Goal: Information Seeking & Learning: Learn about a topic

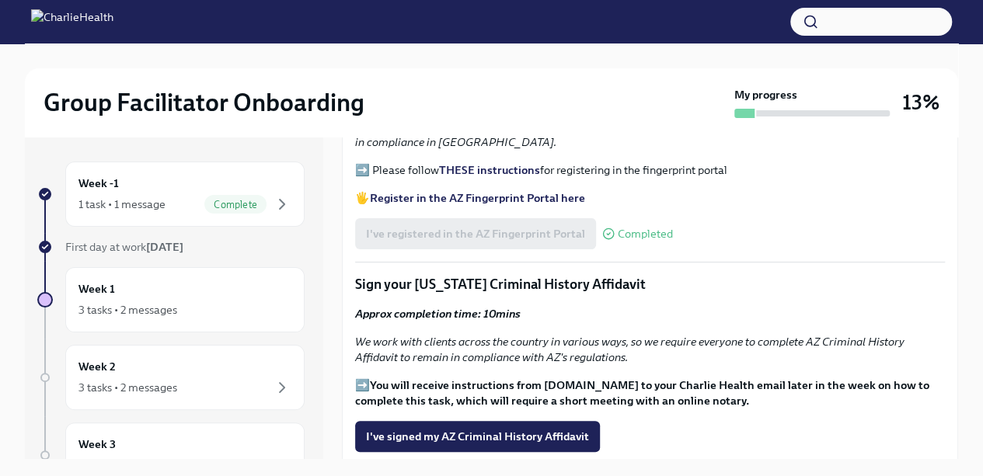
scroll to position [1662, 0]
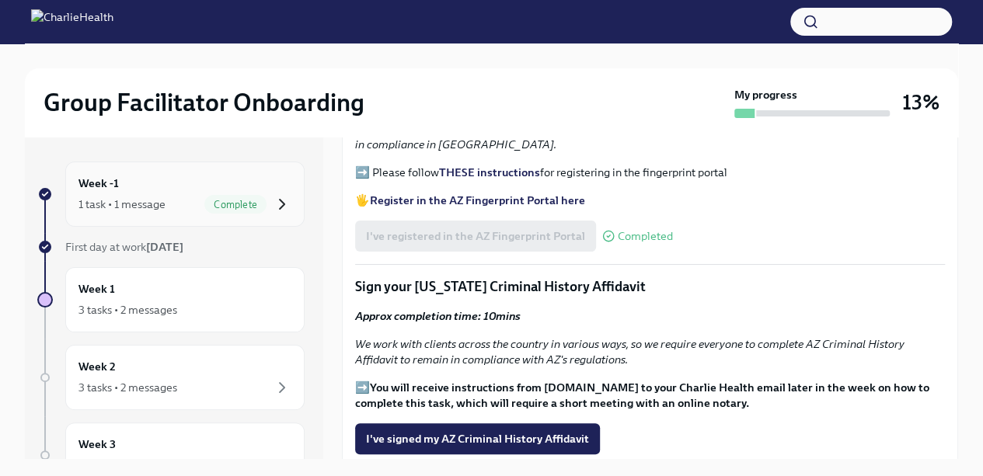
click at [273, 197] on icon "button" at bounding box center [282, 204] width 19 height 19
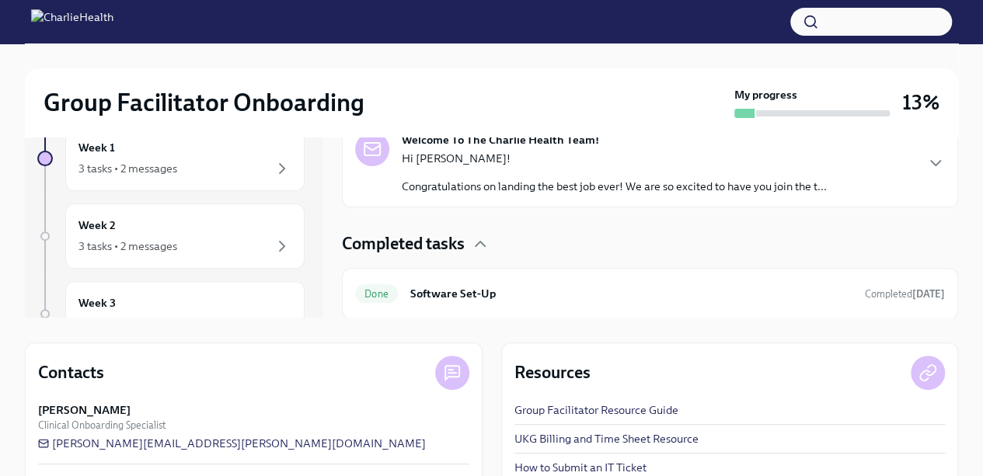
scroll to position [222, 0]
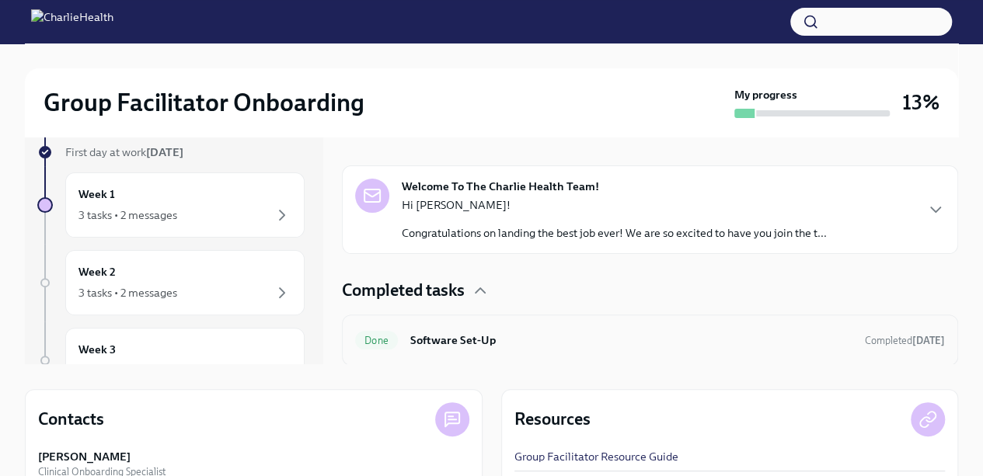
click at [405, 328] on div "Done Software Set-Up Completed [DATE]" at bounding box center [650, 340] width 590 height 25
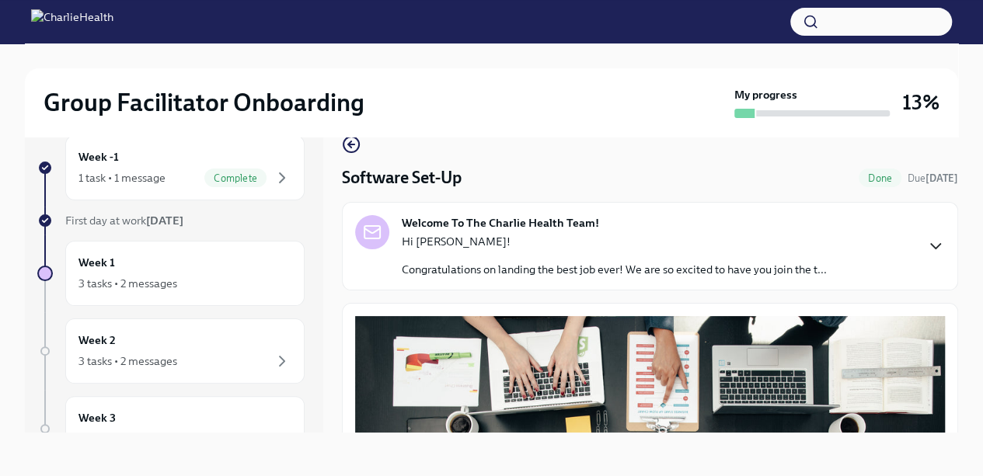
click at [926, 245] on icon "button" at bounding box center [935, 246] width 19 height 19
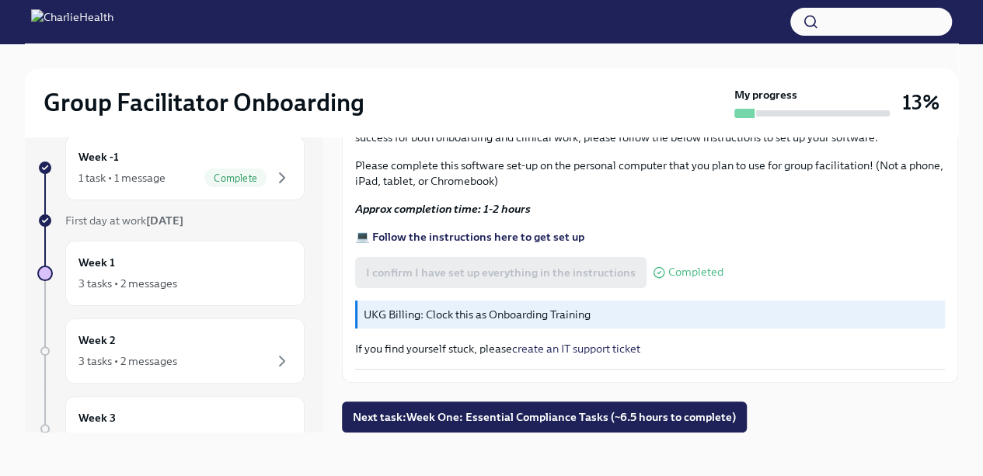
scroll to position [1285, 0]
click at [119, 271] on div "Week 1 3 tasks • 2 messages" at bounding box center [184, 273] width 213 height 39
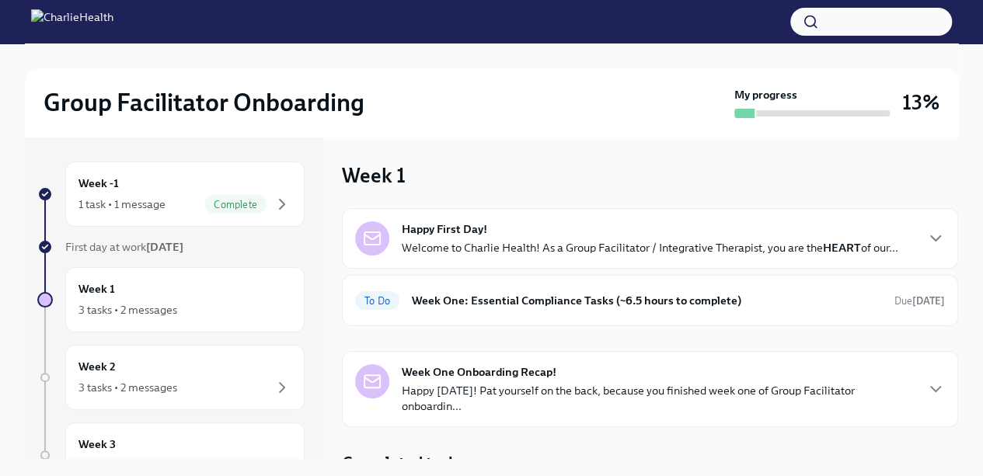
scroll to position [282, 0]
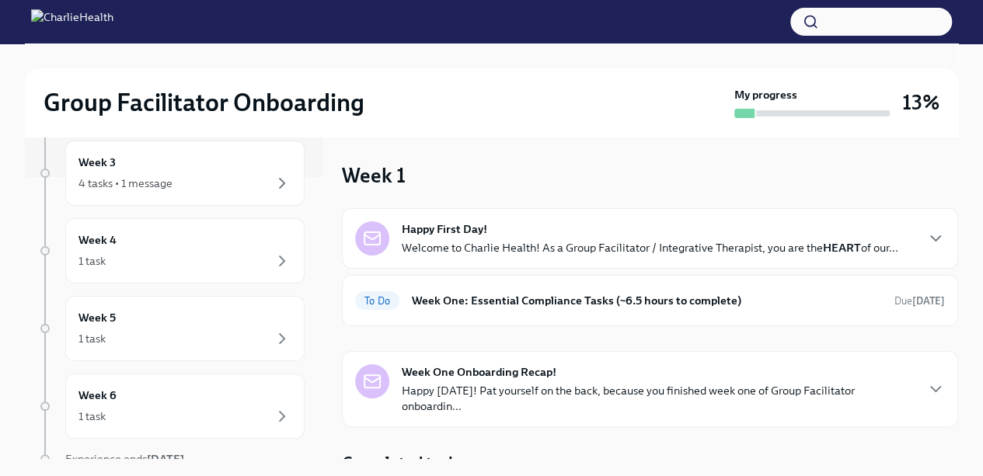
click at [404, 379] on div "Week One Onboarding Recap! Happy [DATE]! Pat yourself on the back, because you …" at bounding box center [658, 389] width 512 height 50
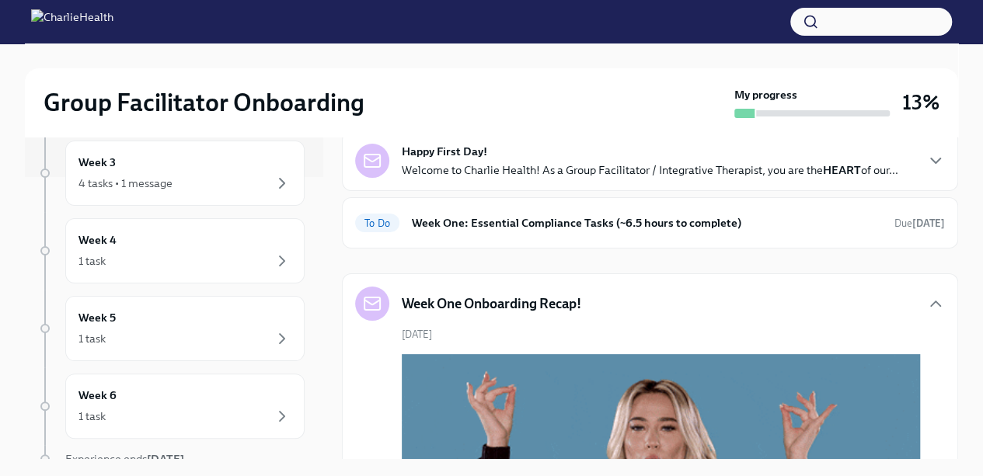
scroll to position [0, 0]
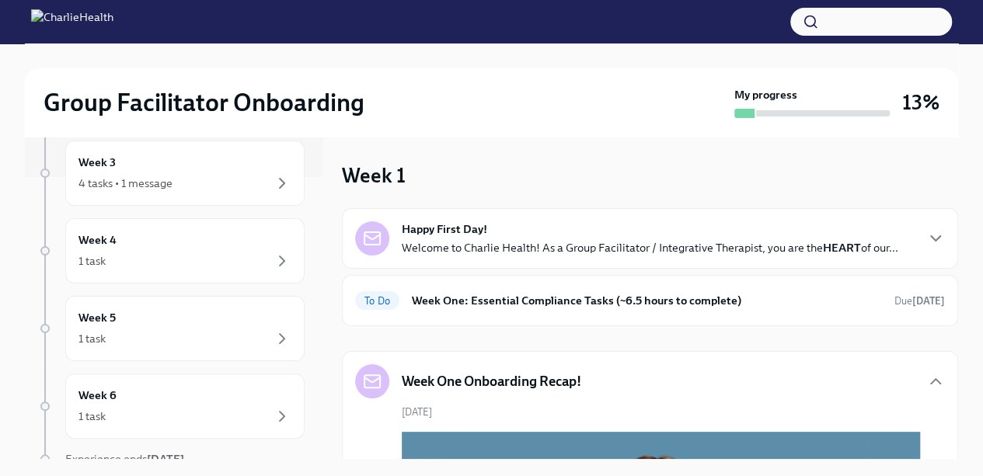
click at [420, 289] on div "To Do Week One: Essential Compliance Tasks (~6.5 hours to complete) Due [DATE]" at bounding box center [650, 300] width 590 height 25
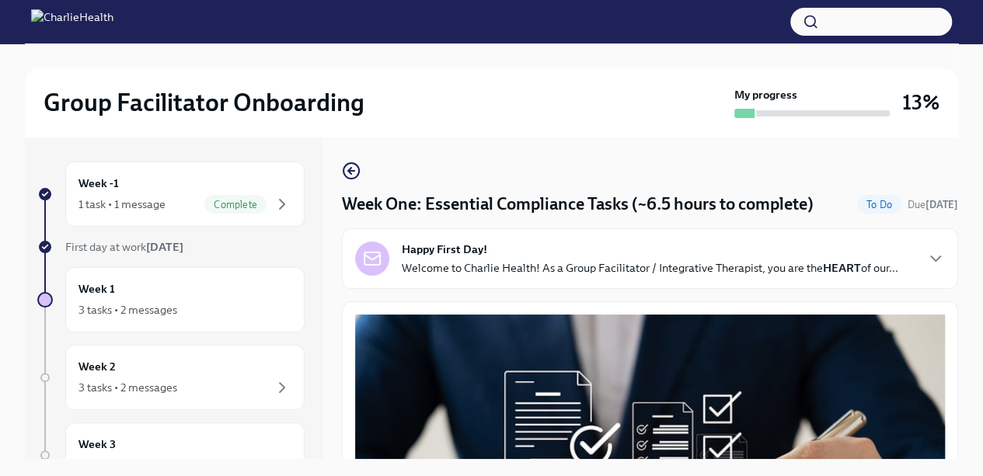
click at [348, 176] on icon "button" at bounding box center [351, 171] width 19 height 19
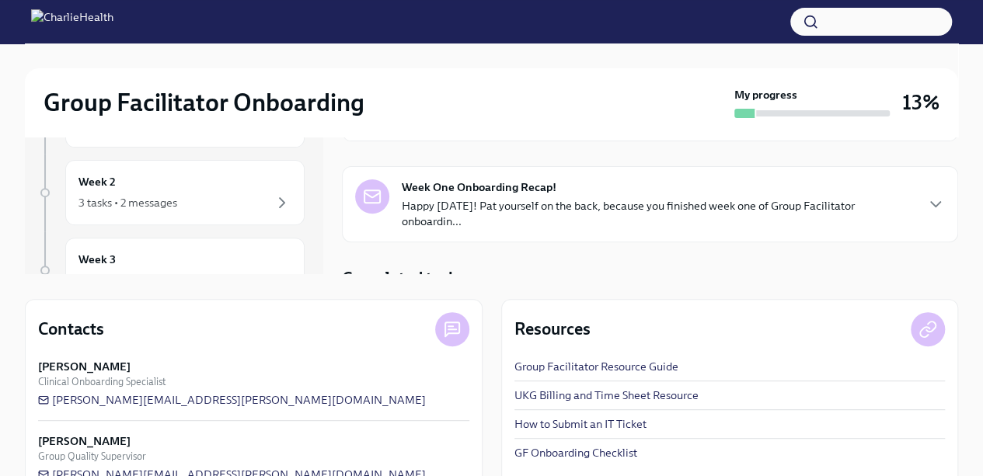
scroll to position [185, 0]
click at [393, 267] on h4 "Completed tasks" at bounding box center [403, 278] width 123 height 23
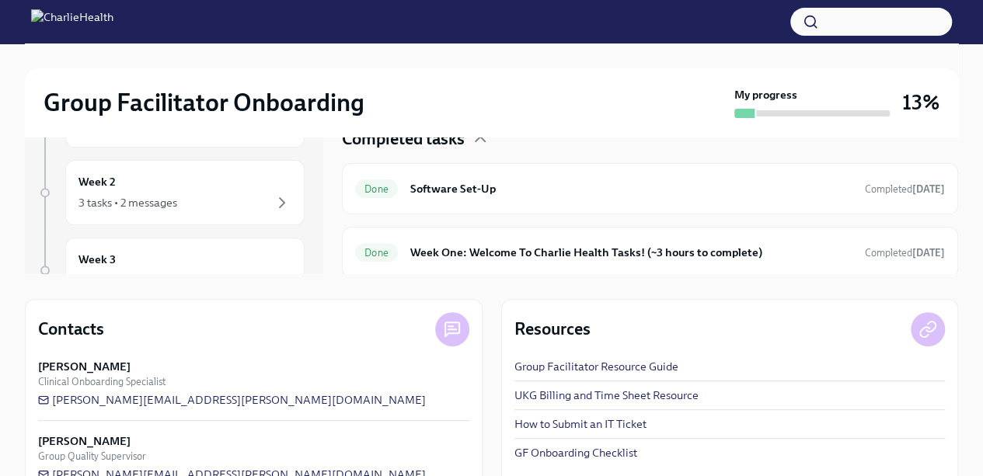
scroll to position [141, 0]
click at [240, 205] on div "3 tasks • 2 messages" at bounding box center [184, 202] width 213 height 19
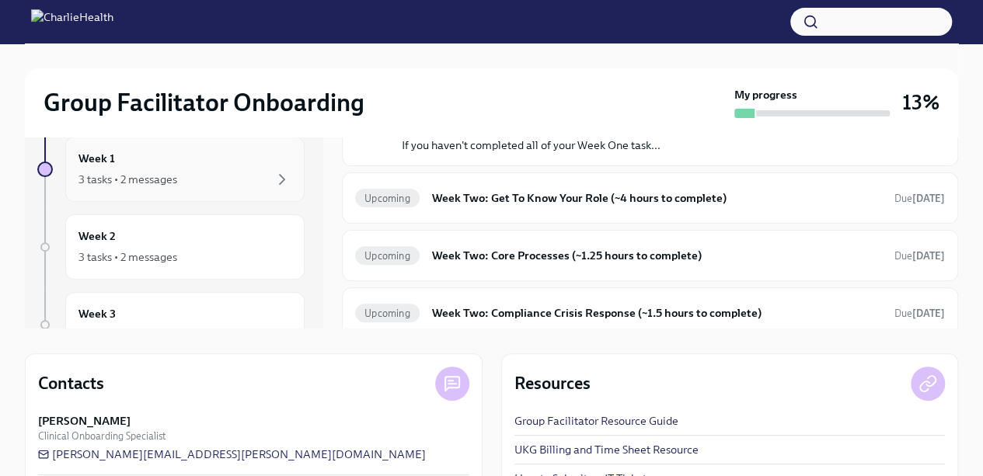
click at [264, 161] on div "Week 1 3 tasks • 2 messages" at bounding box center [184, 169] width 213 height 39
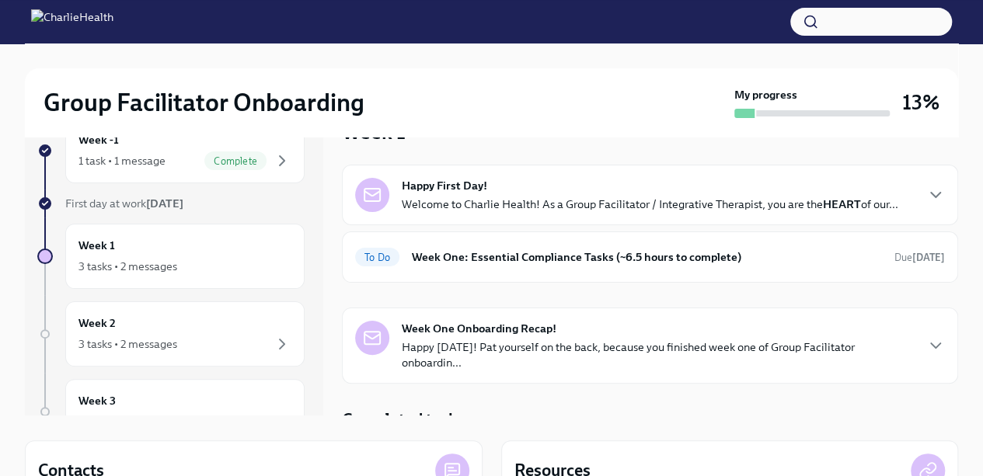
scroll to position [68, 0]
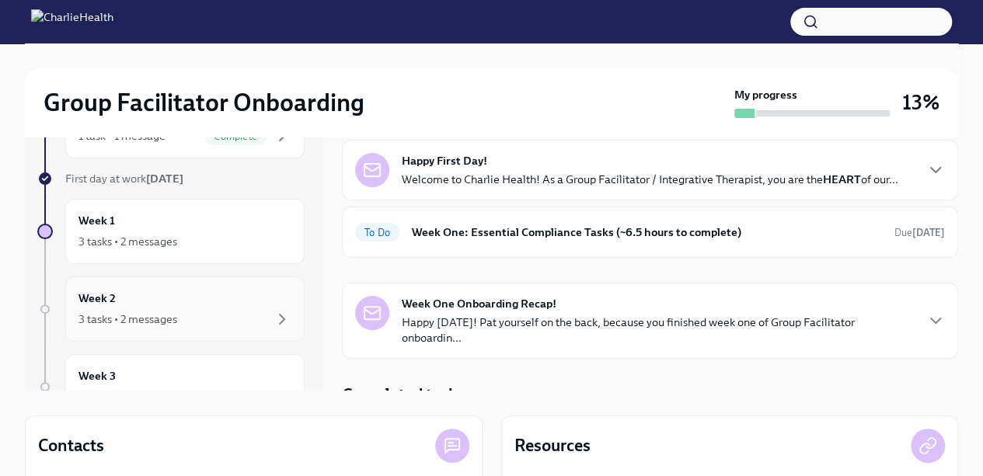
click at [172, 321] on div "3 tasks • 2 messages" at bounding box center [127, 320] width 99 height 16
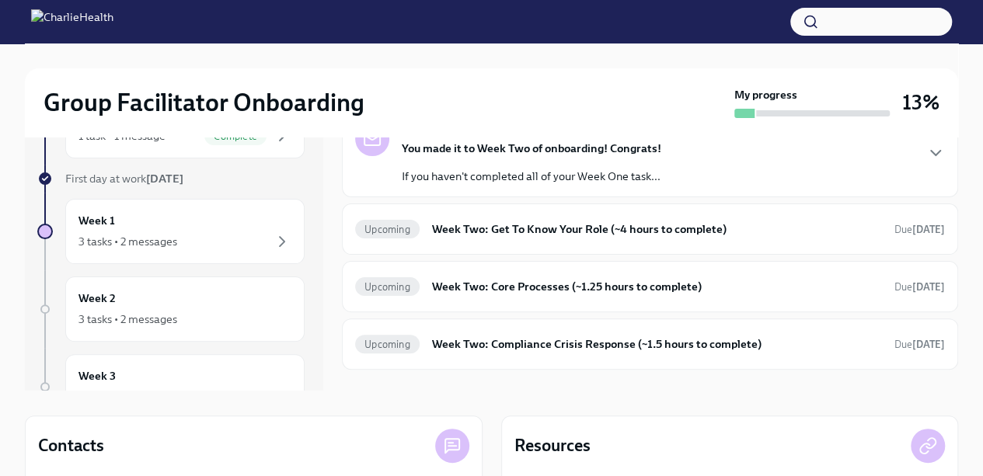
scroll to position [30, 0]
click at [698, 224] on h6 "Week Two: Get To Know Your Role (~4 hours to complete)" at bounding box center [657, 229] width 450 height 17
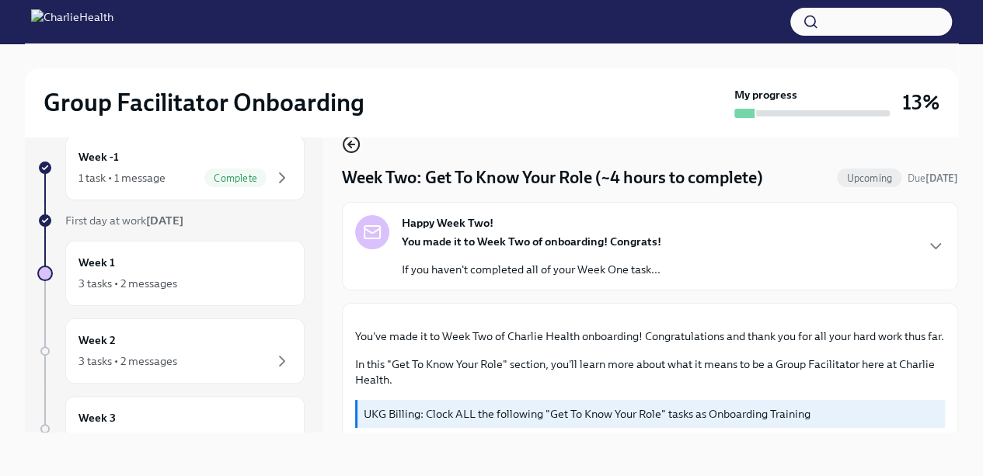
click at [350, 150] on icon "button" at bounding box center [351, 144] width 19 height 19
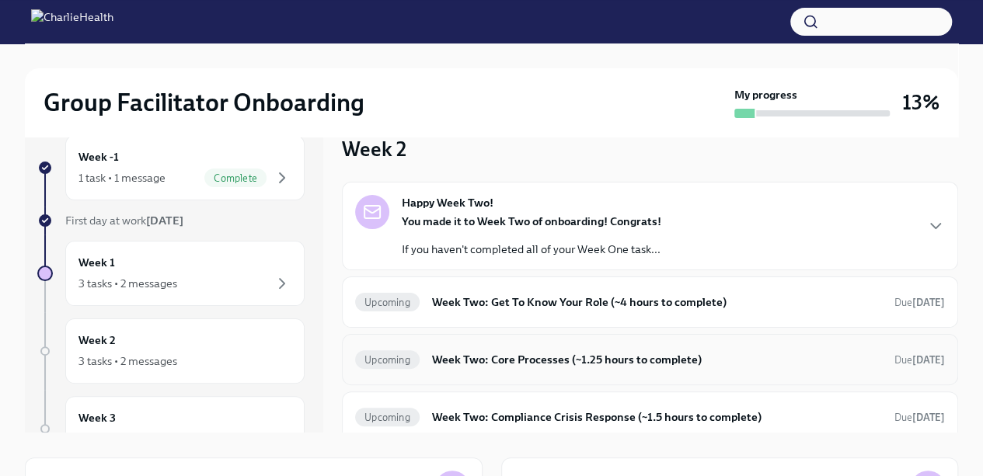
click at [675, 359] on h6 "Week Two: Core Processes (~1.25 hours to complete)" at bounding box center [657, 359] width 450 height 17
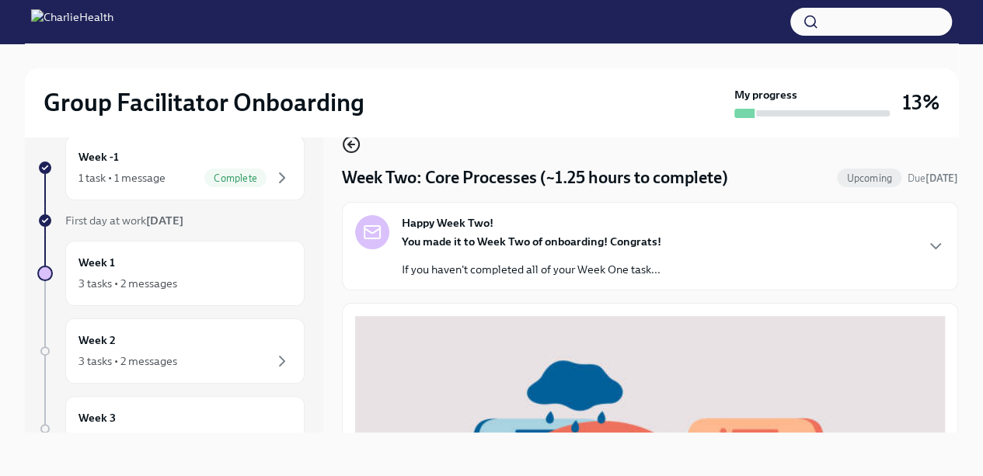
click at [353, 141] on icon "button" at bounding box center [351, 144] width 19 height 19
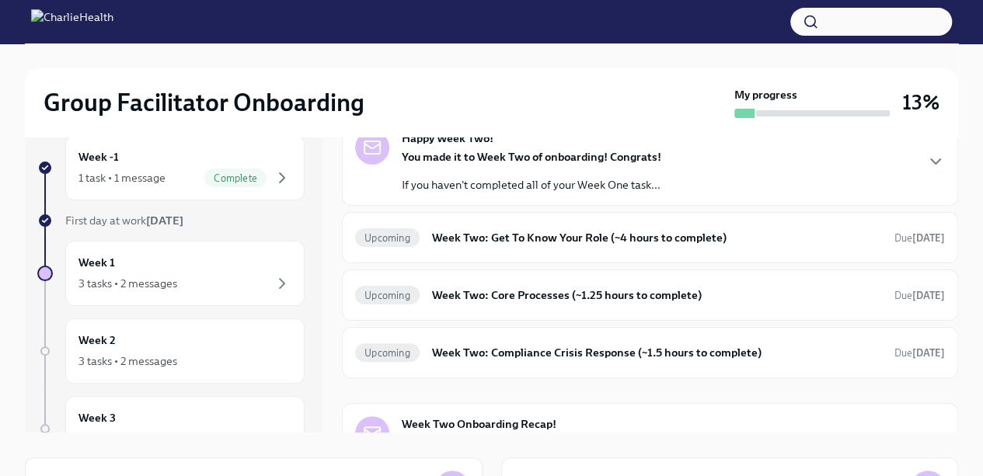
scroll to position [67, 0]
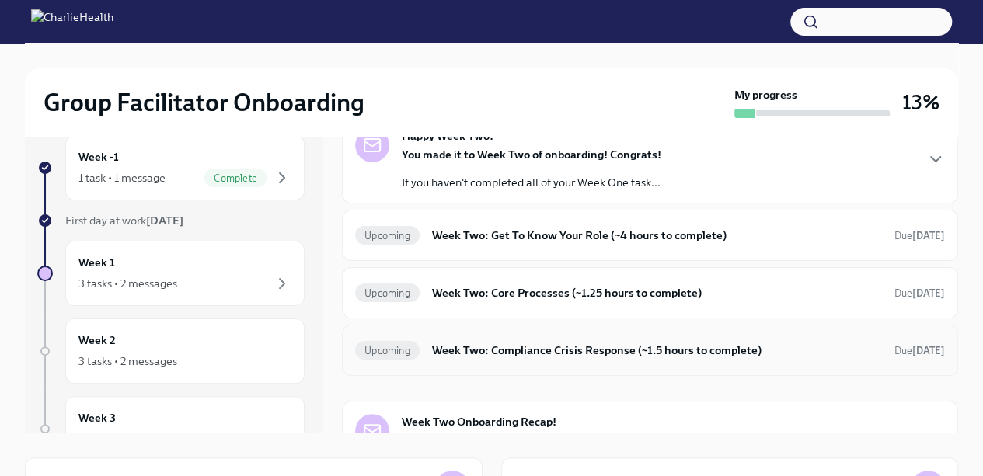
click at [774, 353] on h6 "Week Two: Compliance Crisis Response (~1.5 hours to complete)" at bounding box center [657, 350] width 450 height 17
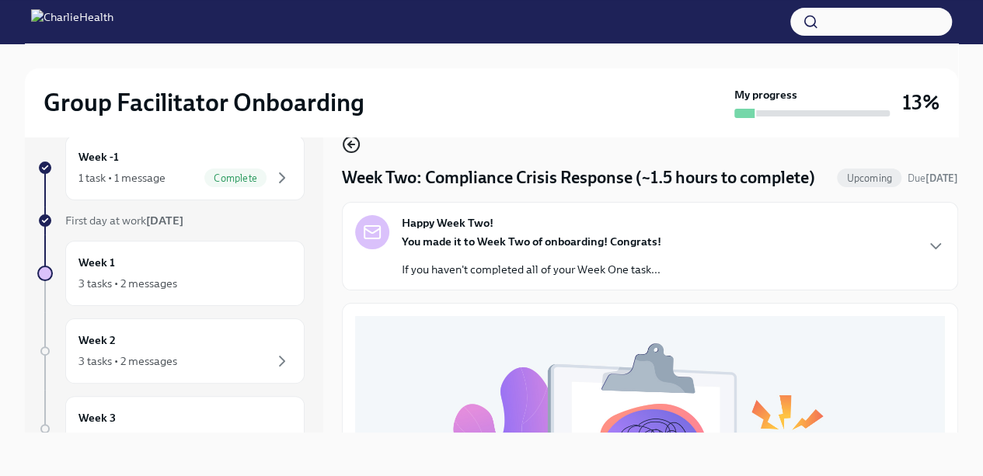
click at [354, 146] on icon "button" at bounding box center [351, 144] width 19 height 19
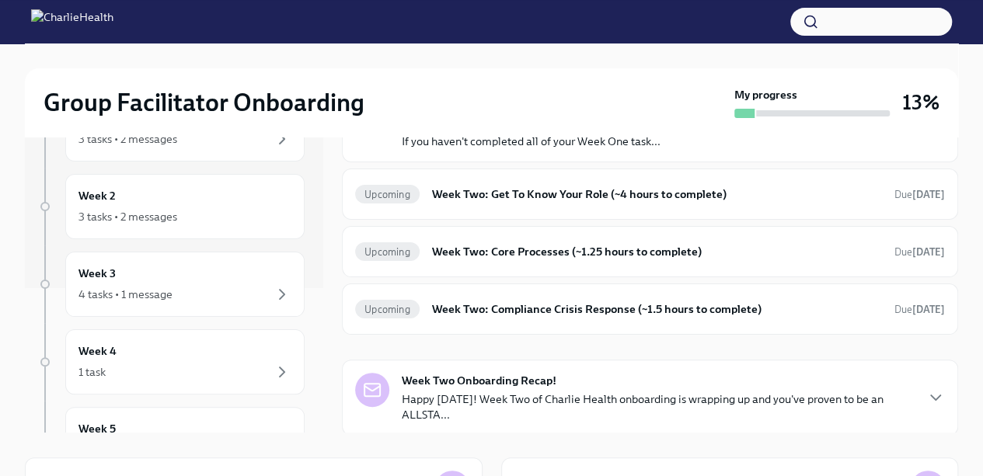
scroll to position [141, 0]
click at [216, 294] on div "4 tasks • 1 message" at bounding box center [184, 297] width 213 height 19
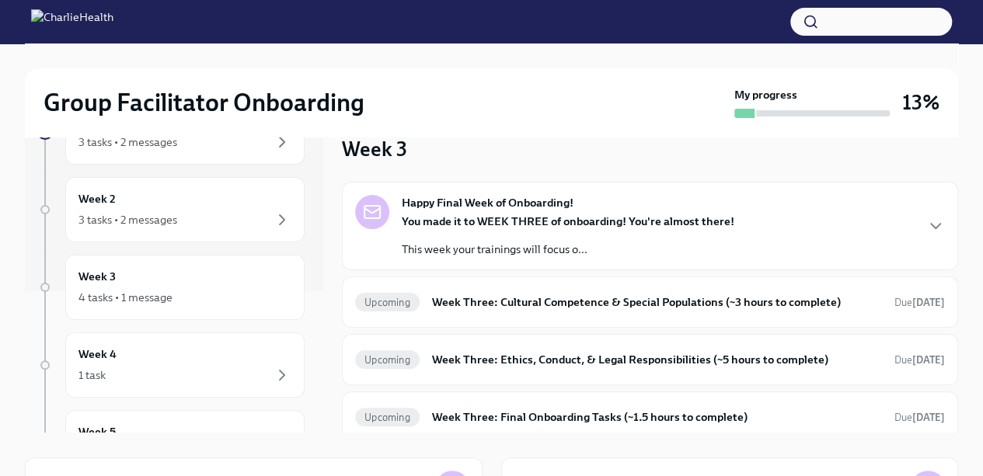
scroll to position [17, 0]
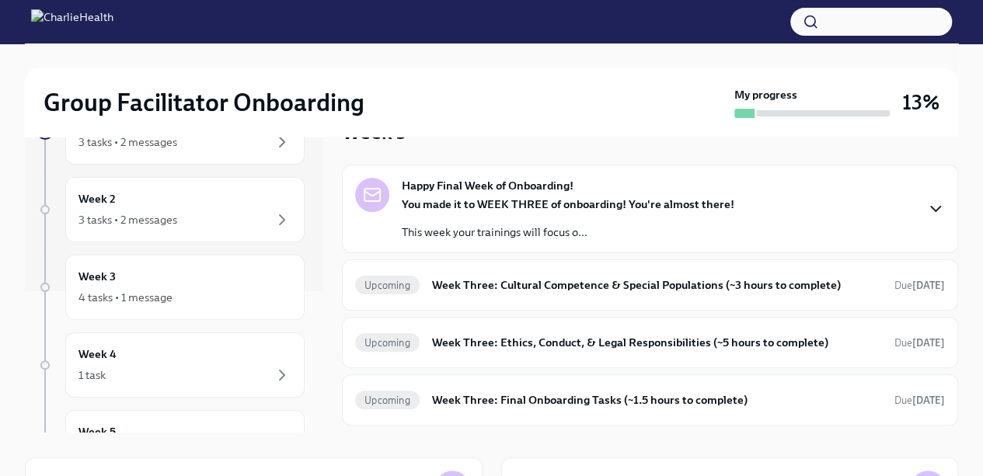
click at [926, 212] on icon "button" at bounding box center [935, 209] width 19 height 19
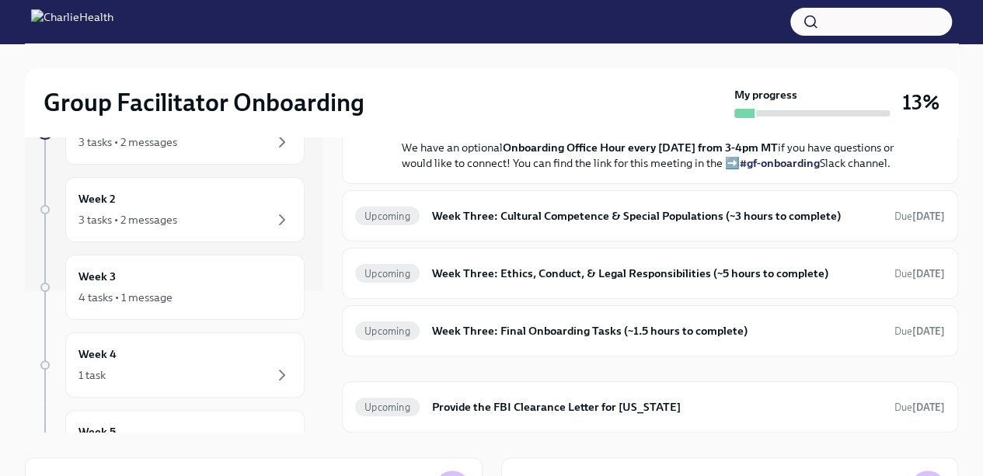
scroll to position [639, 0]
click at [618, 228] on div "Upcoming Week Three: Cultural Competence & Special Populations (~3 hours to com…" at bounding box center [650, 216] width 590 height 25
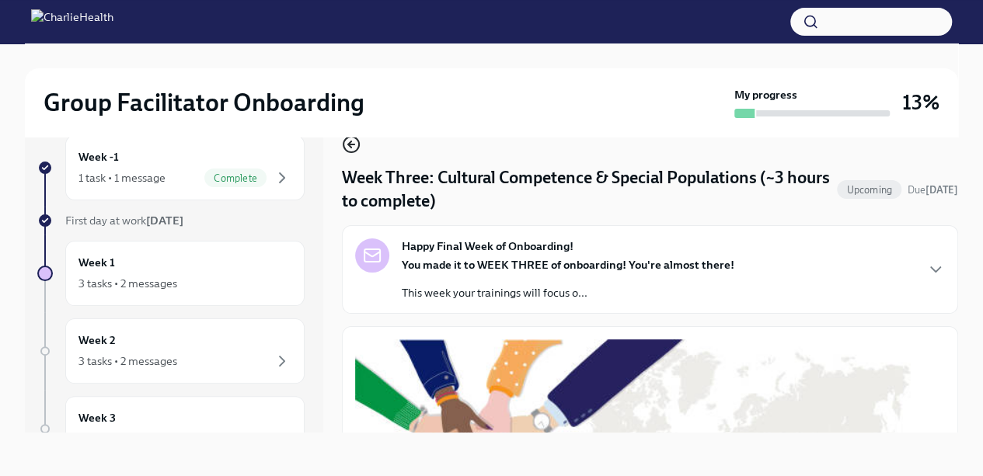
click at [358, 146] on circle "button" at bounding box center [351, 145] width 16 height 16
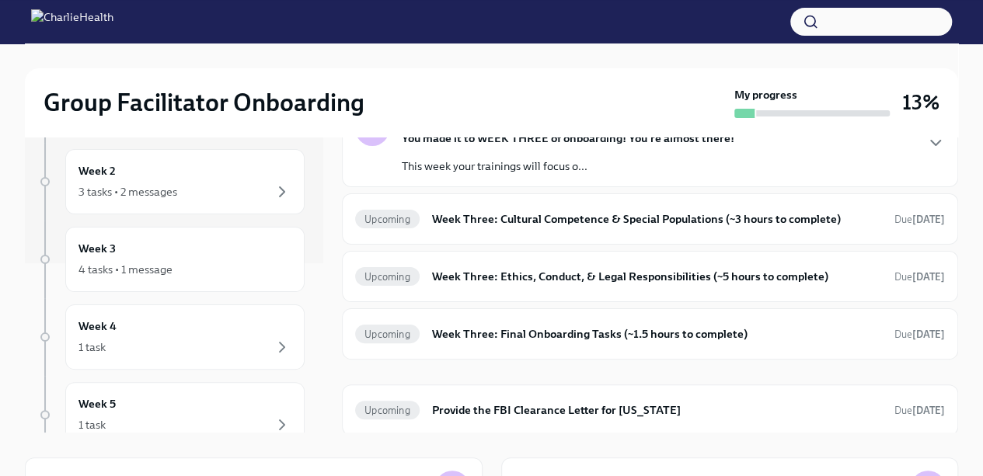
scroll to position [168, 0]
click at [172, 352] on div "1 task" at bounding box center [184, 349] width 213 height 19
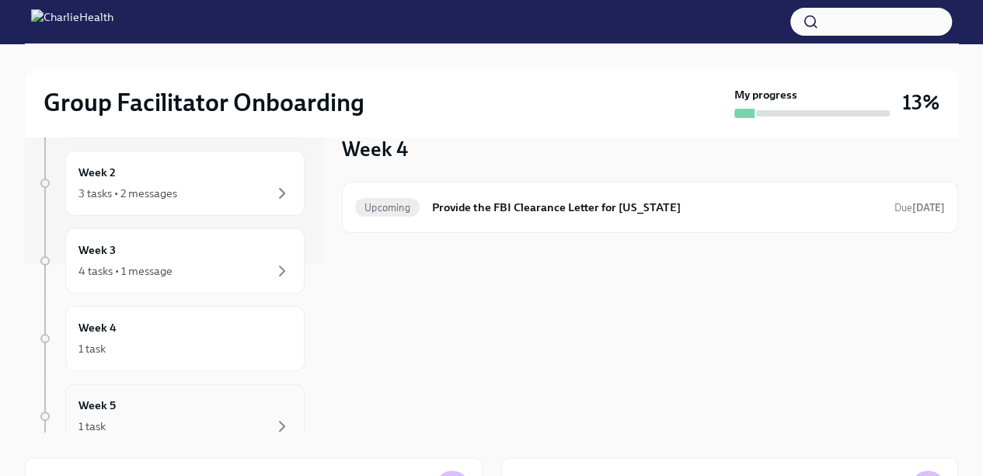
click at [169, 409] on div "Week 5 1 task" at bounding box center [184, 416] width 213 height 39
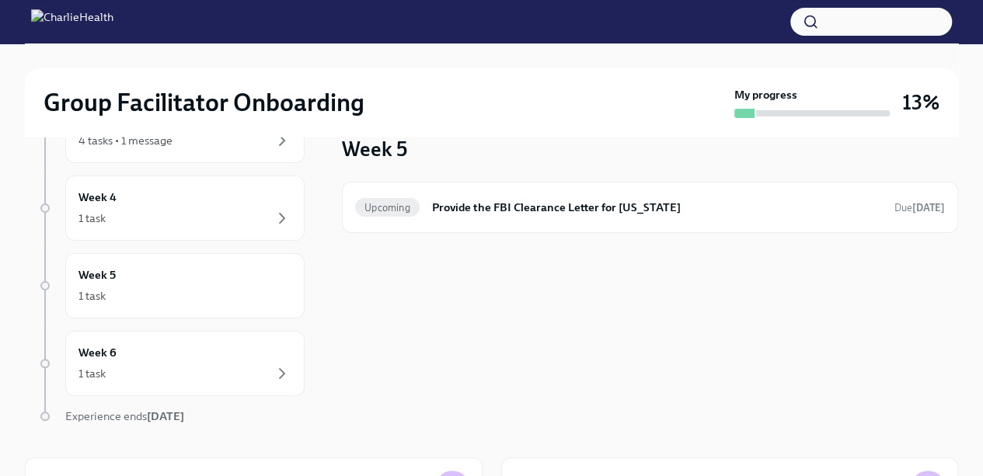
scroll to position [314, 0]
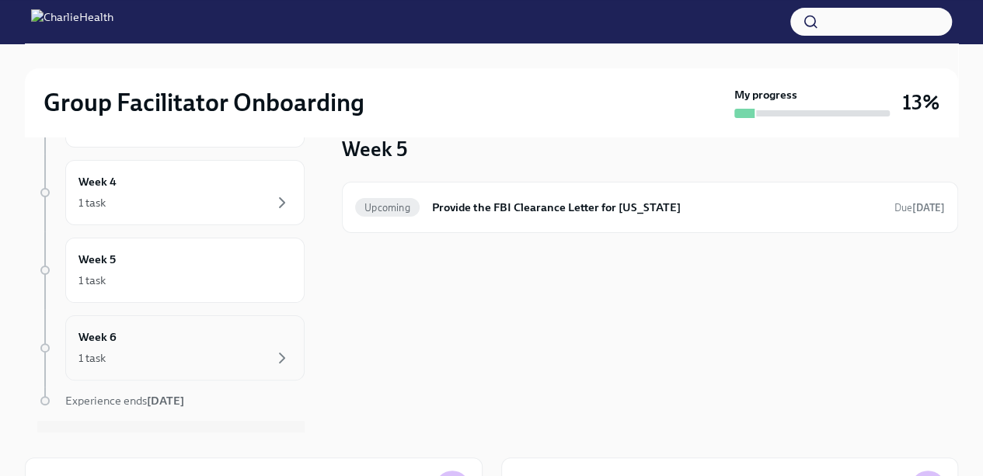
click at [201, 319] on div "Week 6 1 task" at bounding box center [184, 347] width 239 height 65
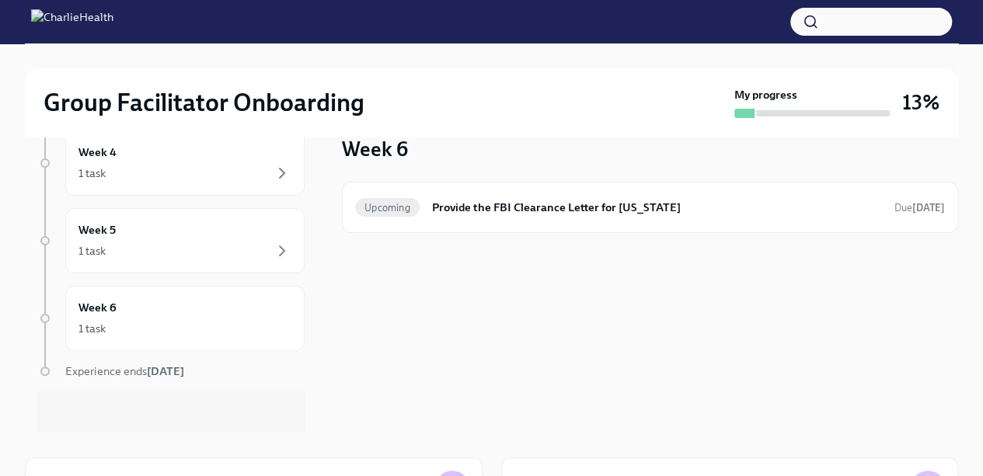
scroll to position [348, 0]
click at [149, 321] on div "1 task" at bounding box center [184, 324] width 213 height 19
click at [134, 231] on div "Week 5 1 task" at bounding box center [184, 236] width 213 height 39
click at [222, 182] on div "Week 4 1 task" at bounding box center [184, 158] width 239 height 65
click at [177, 318] on div "1 task" at bounding box center [184, 324] width 213 height 19
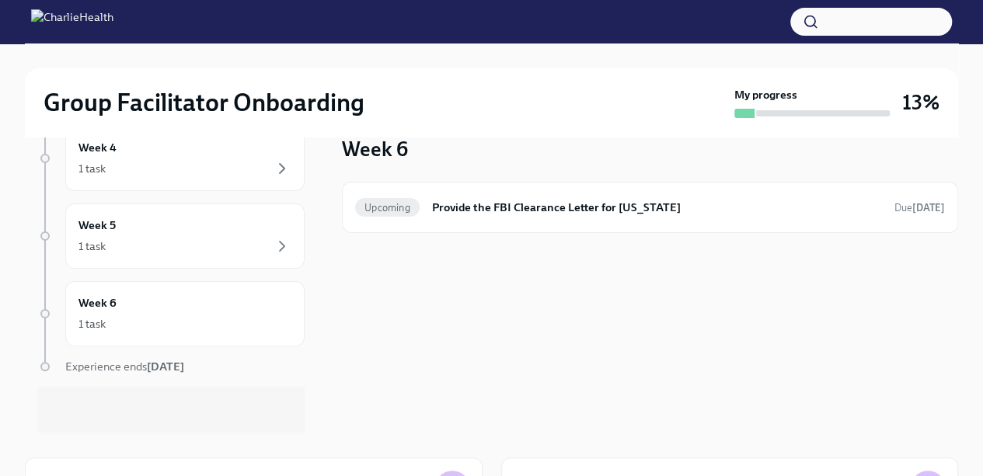
drag, startPoint x: 308, startPoint y: 360, endPoint x: 356, endPoint y: 141, distance: 224.3
click at [356, 141] on div "Week -1 1 task • 1 message Complete First day at work [DATE] Week 1 3 tasks • 2…" at bounding box center [491, 271] width 933 height 322
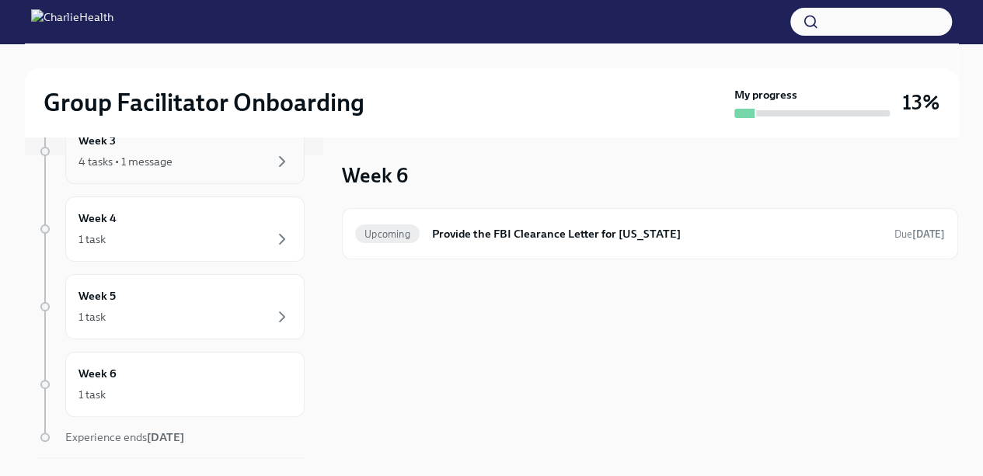
click at [190, 169] on div "Week 3 4 tasks • 1 message" at bounding box center [184, 151] width 239 height 65
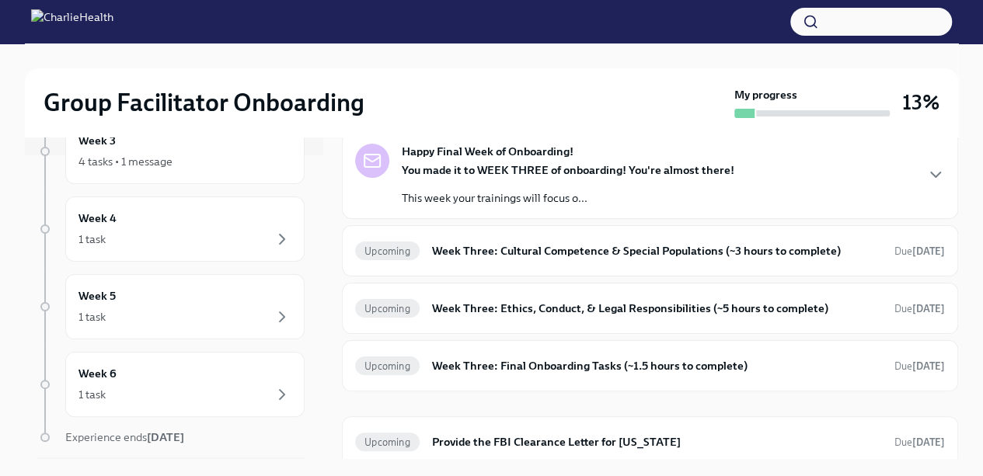
scroll to position [83, 0]
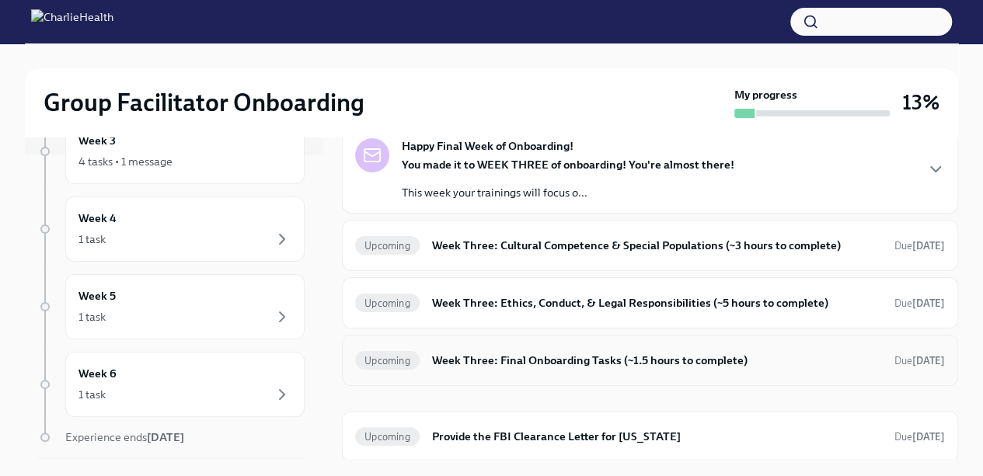
click at [562, 362] on h6 "Week Three: Final Onboarding Tasks (~1.5 hours to complete)" at bounding box center [657, 360] width 450 height 17
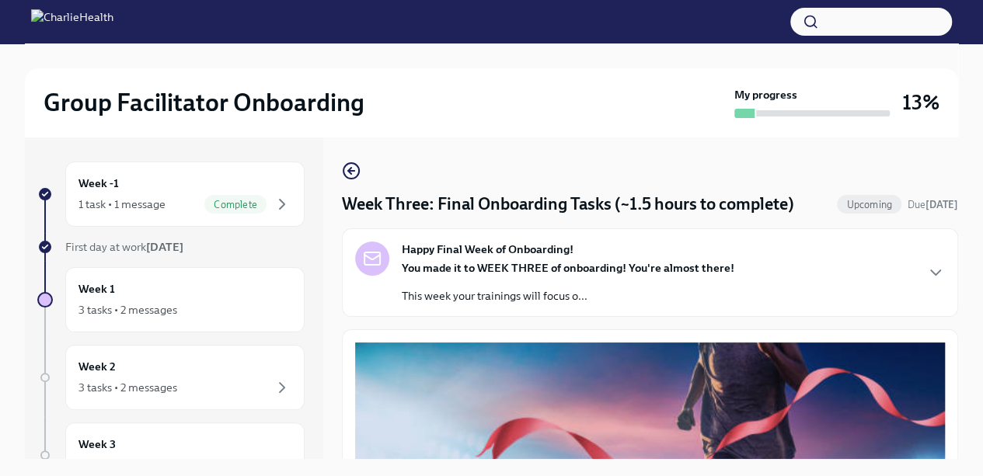
click at [569, 136] on div "Group Facilitator Onboarding My progress 13%" at bounding box center [491, 102] width 933 height 68
click at [564, 290] on p "This week your trainings will focus o..." at bounding box center [568, 296] width 333 height 16
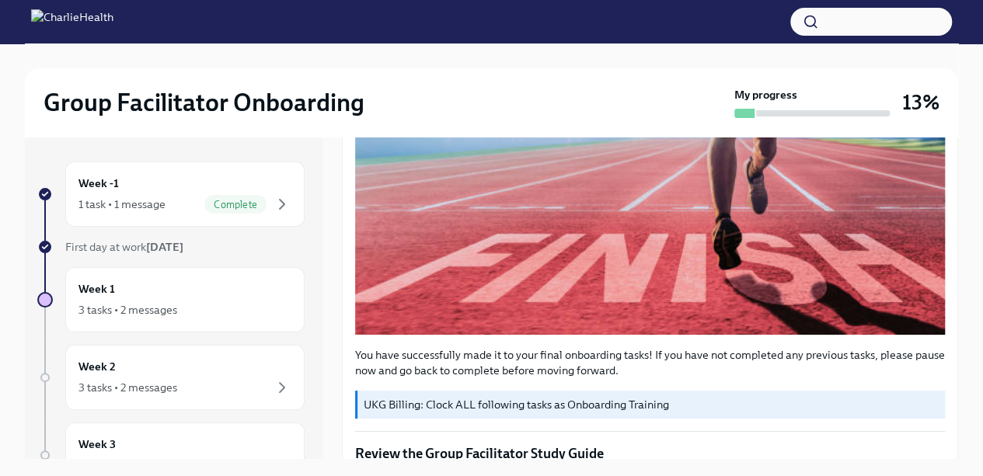
scroll to position [679, 0]
